Goal: Task Accomplishment & Management: Manage account settings

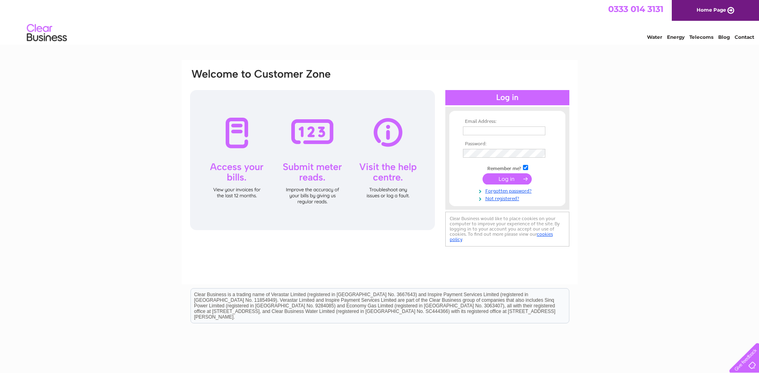
type input "dena@bryanalexander.co.uk"
click at [511, 175] on input "submit" at bounding box center [507, 178] width 49 height 11
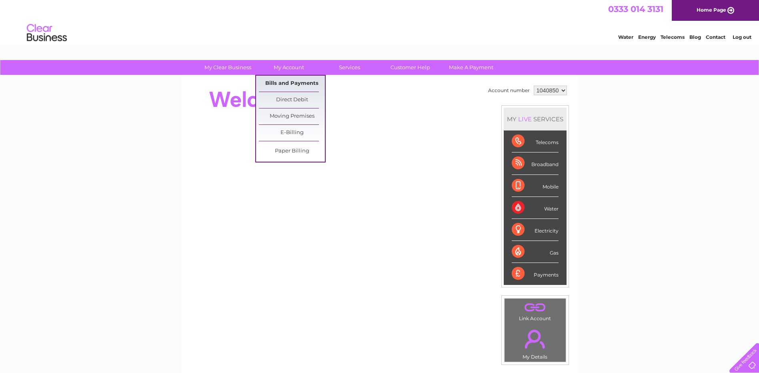
click at [293, 83] on link "Bills and Payments" at bounding box center [292, 84] width 66 height 16
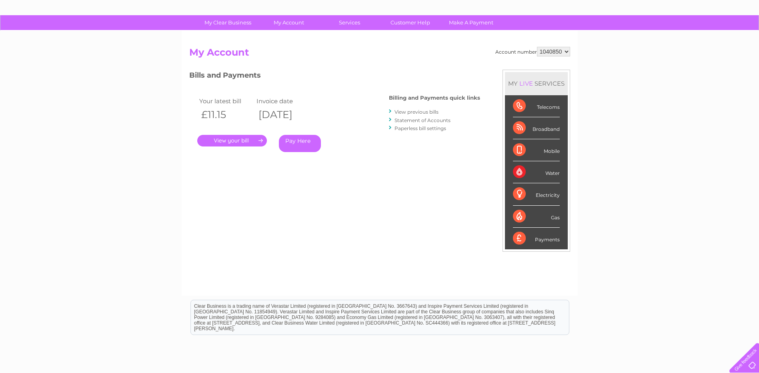
scroll to position [40, 0]
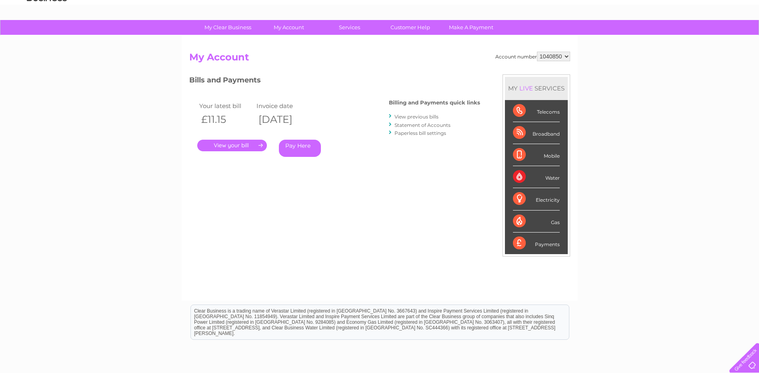
click at [420, 127] on link "Statement of Accounts" at bounding box center [423, 125] width 56 height 6
